Goal: Task Accomplishment & Management: Manage account settings

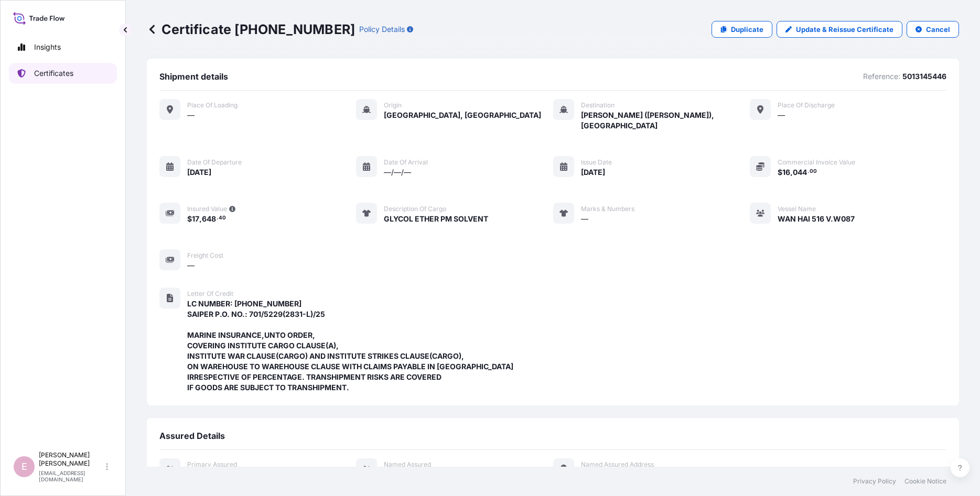
scroll to position [244, 0]
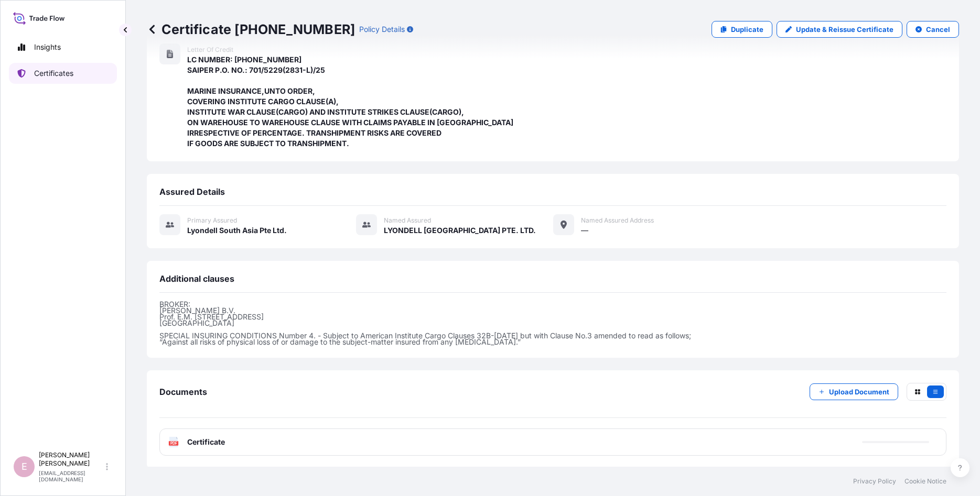
click at [52, 73] on p "Certificates" at bounding box center [53, 73] width 39 height 10
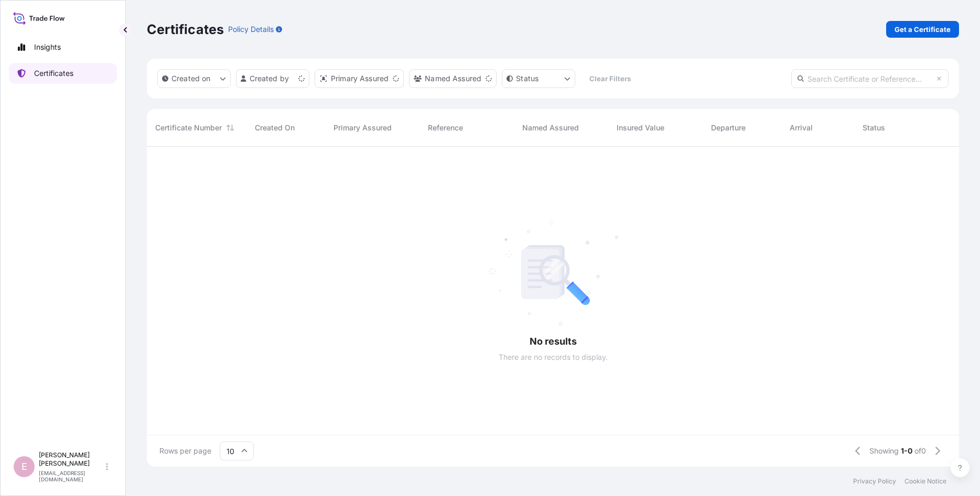
scroll to position [326, 812]
click at [839, 81] on input "text" at bounding box center [869, 78] width 157 height 19
paste input "[PHONE_NUMBER]"
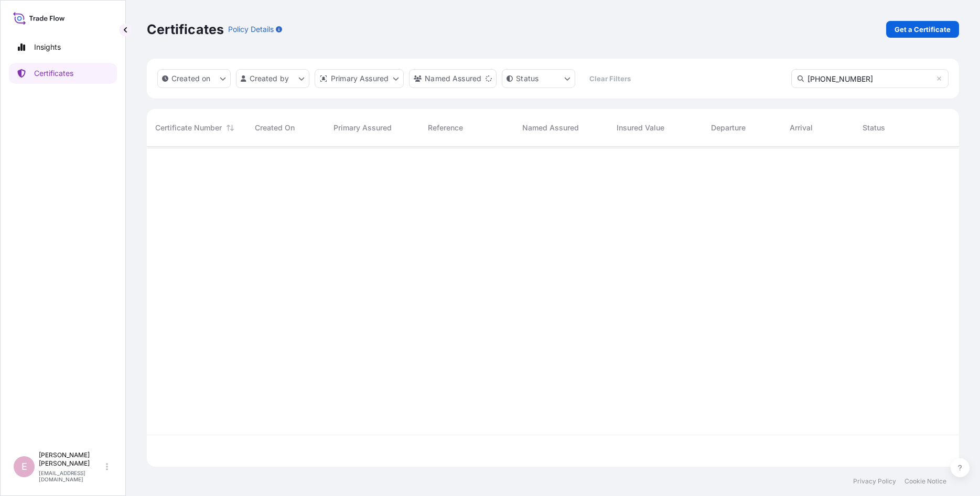
type input "[PHONE_NUMBER]"
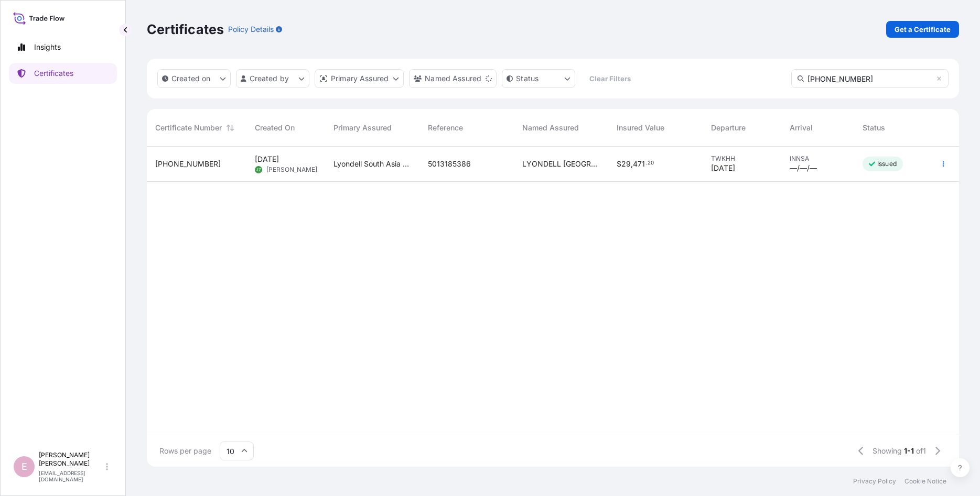
click at [172, 167] on span "[PHONE_NUMBER]" at bounding box center [188, 164] width 66 height 10
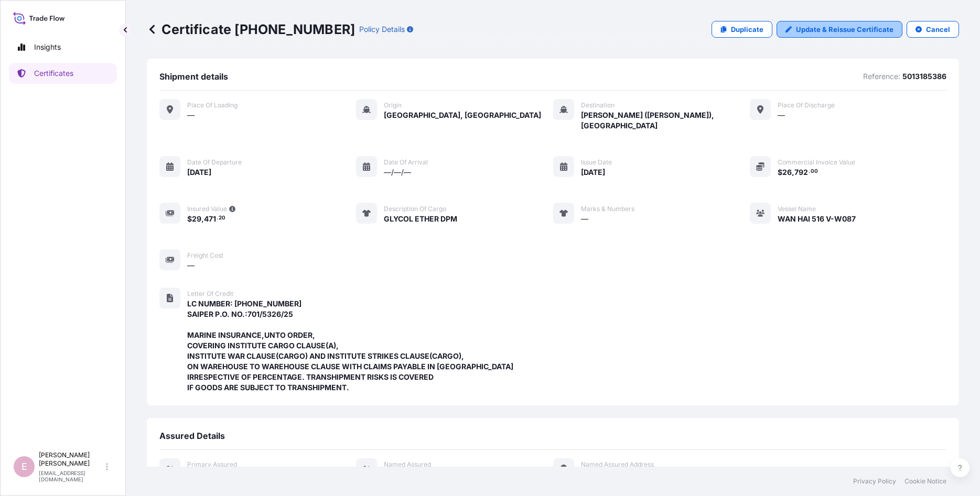
click at [858, 29] on p "Update & Reissue Certificate" at bounding box center [844, 29] width 97 height 10
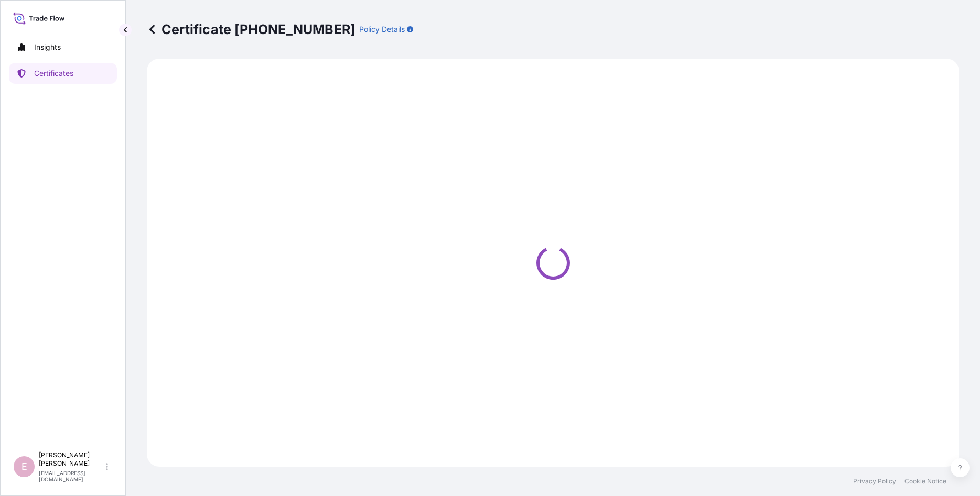
select select "Sea"
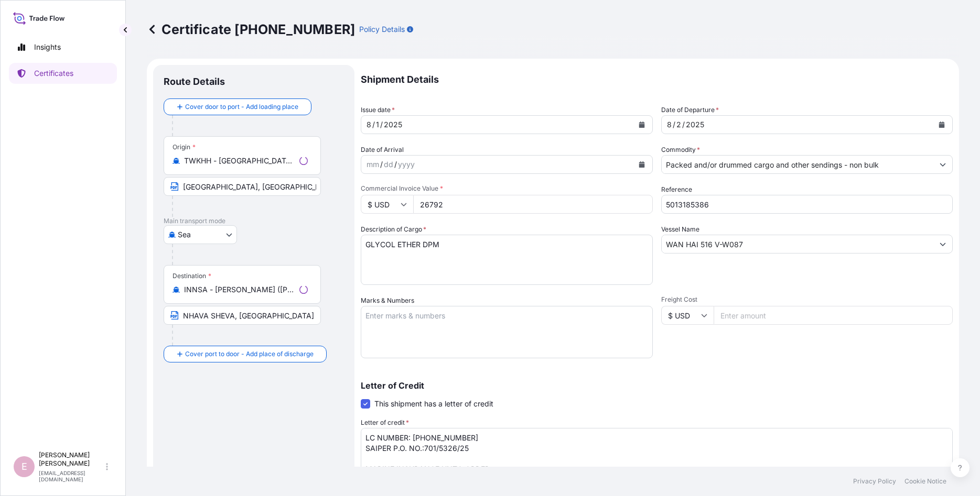
select select "32022"
click at [946, 125] on button "Calendar" at bounding box center [941, 124] width 17 height 17
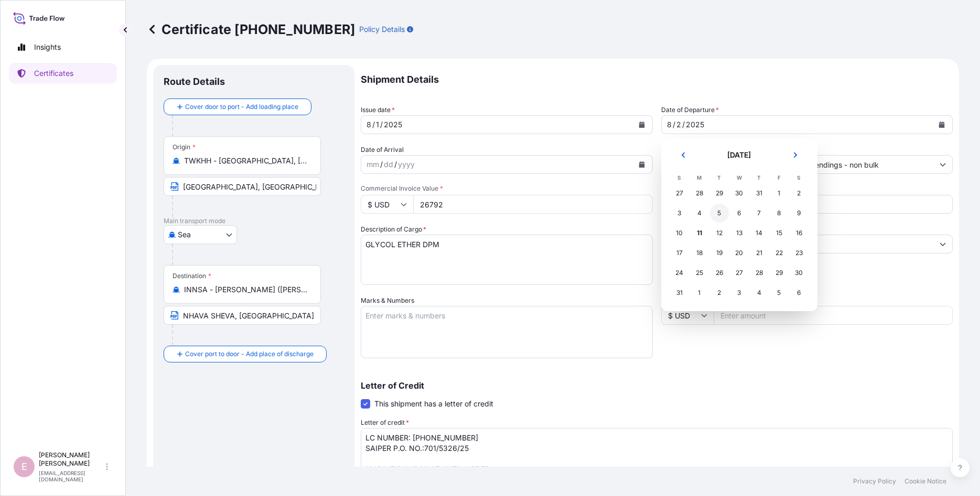
click at [719, 215] on div "5" at bounding box center [719, 213] width 19 height 19
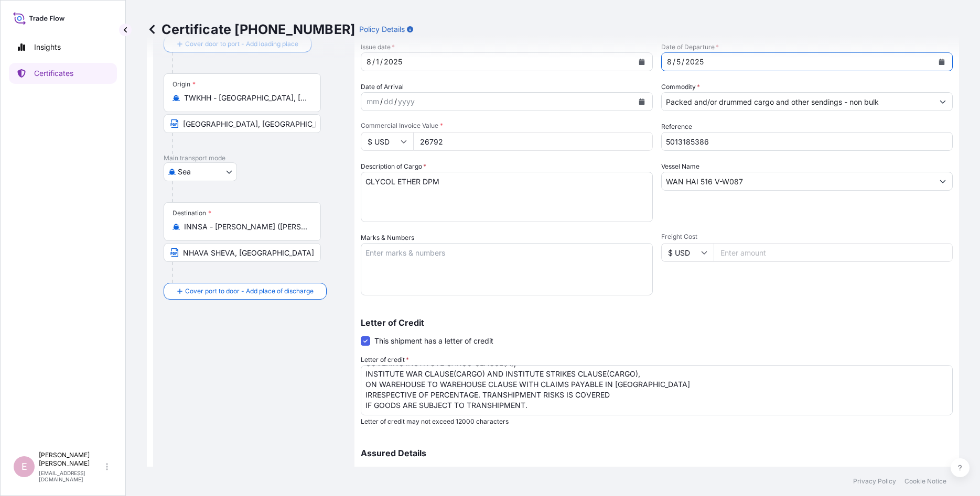
scroll to position [167, 0]
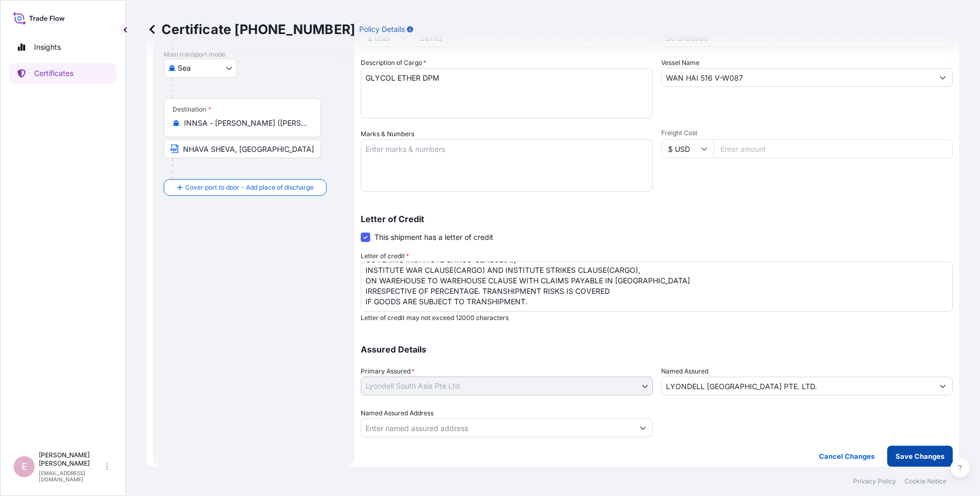
click at [913, 457] on p "Save Changes" at bounding box center [919, 456] width 49 height 10
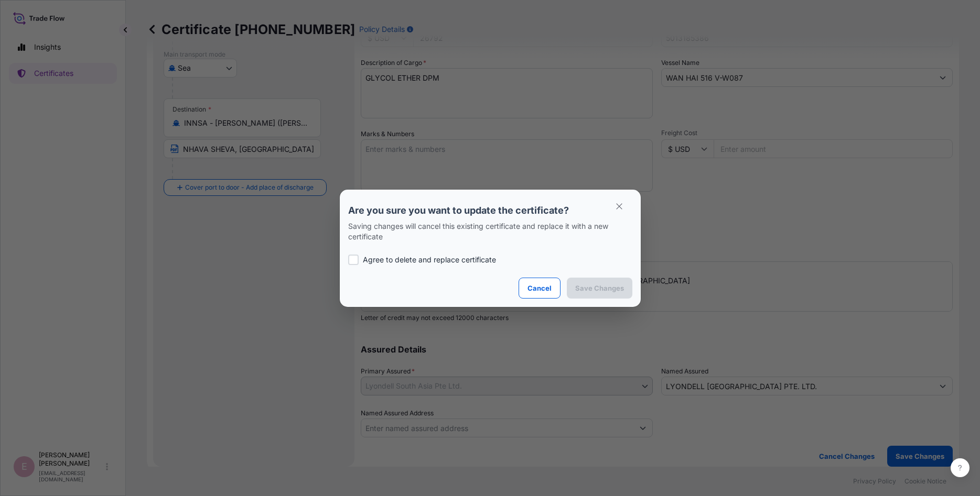
click at [356, 258] on div at bounding box center [353, 260] width 10 height 10
checkbox input "true"
click at [588, 284] on p "Save Changes" at bounding box center [599, 288] width 49 height 10
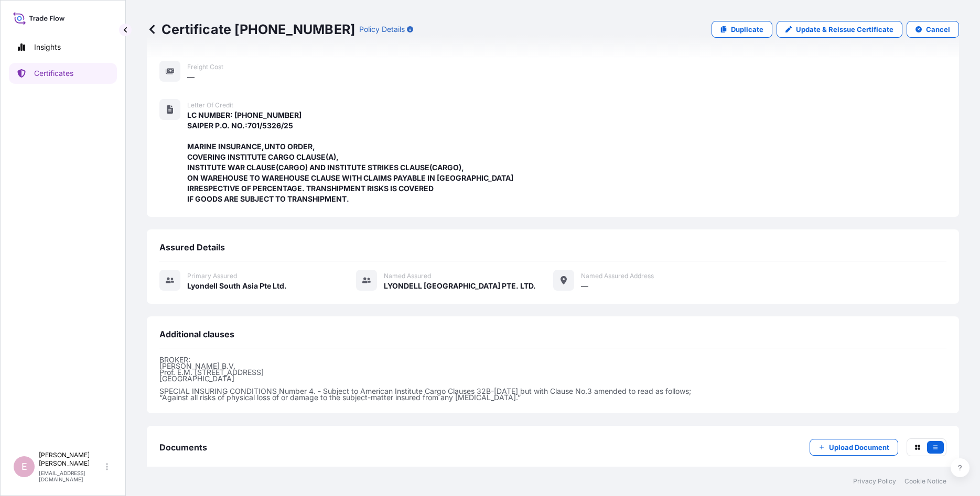
scroll to position [244, 0]
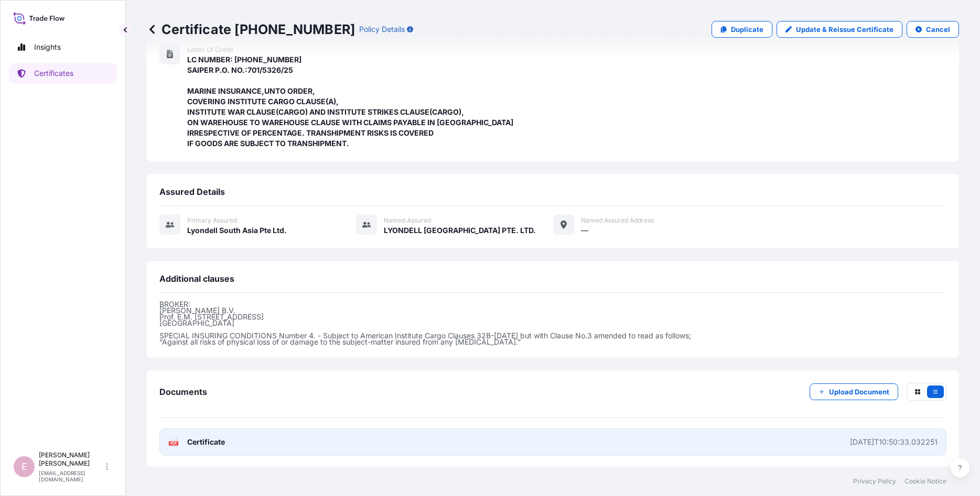
click at [175, 437] on icon "PDF" at bounding box center [173, 442] width 10 height 10
